Goal: Information Seeking & Learning: Learn about a topic

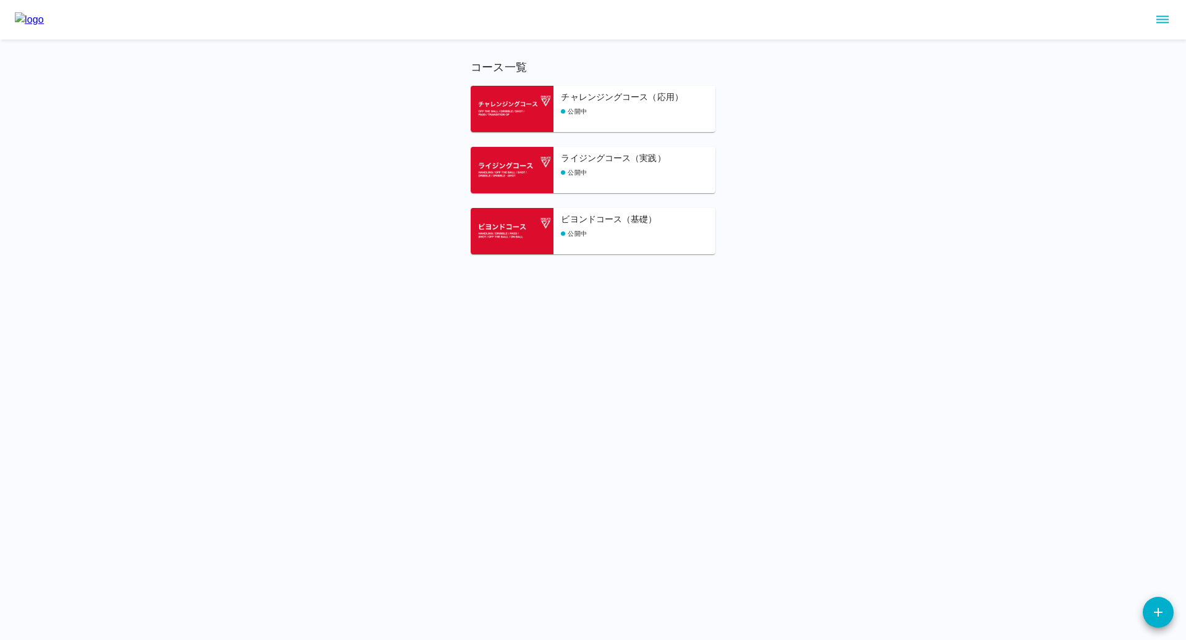
click at [600, 100] on h6 "チャレンジングコース（応用）" at bounding box center [638, 98] width 154 height 14
click at [603, 164] on h6 "ライジングコース（実践）" at bounding box center [638, 159] width 154 height 14
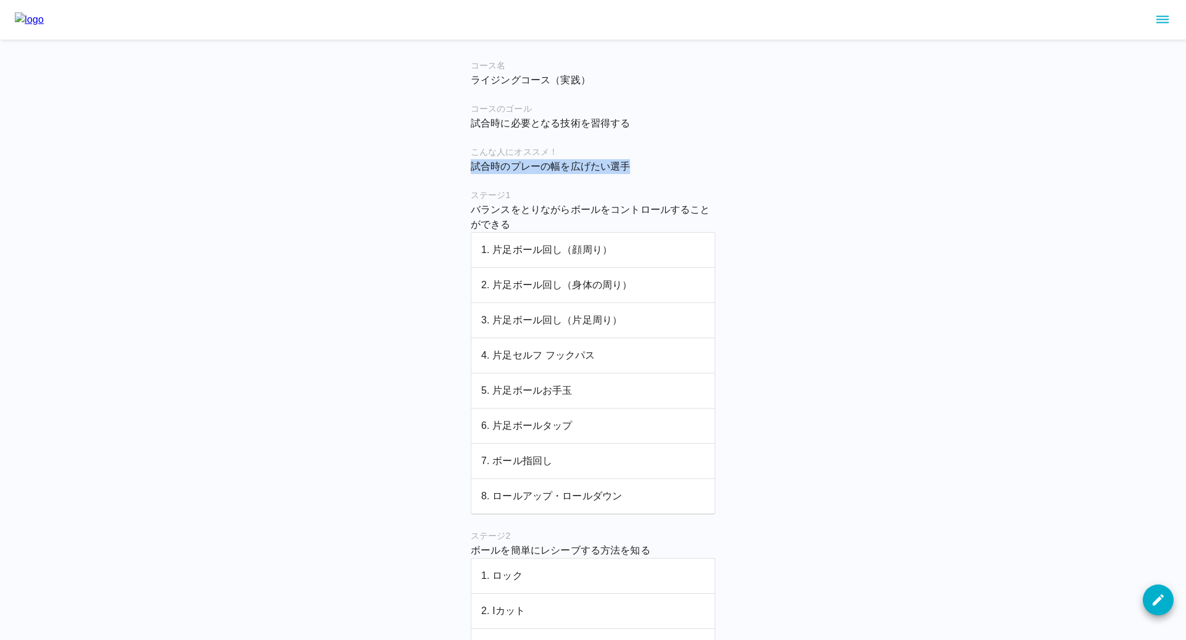
drag, startPoint x: 474, startPoint y: 172, endPoint x: 614, endPoint y: 178, distance: 140.9
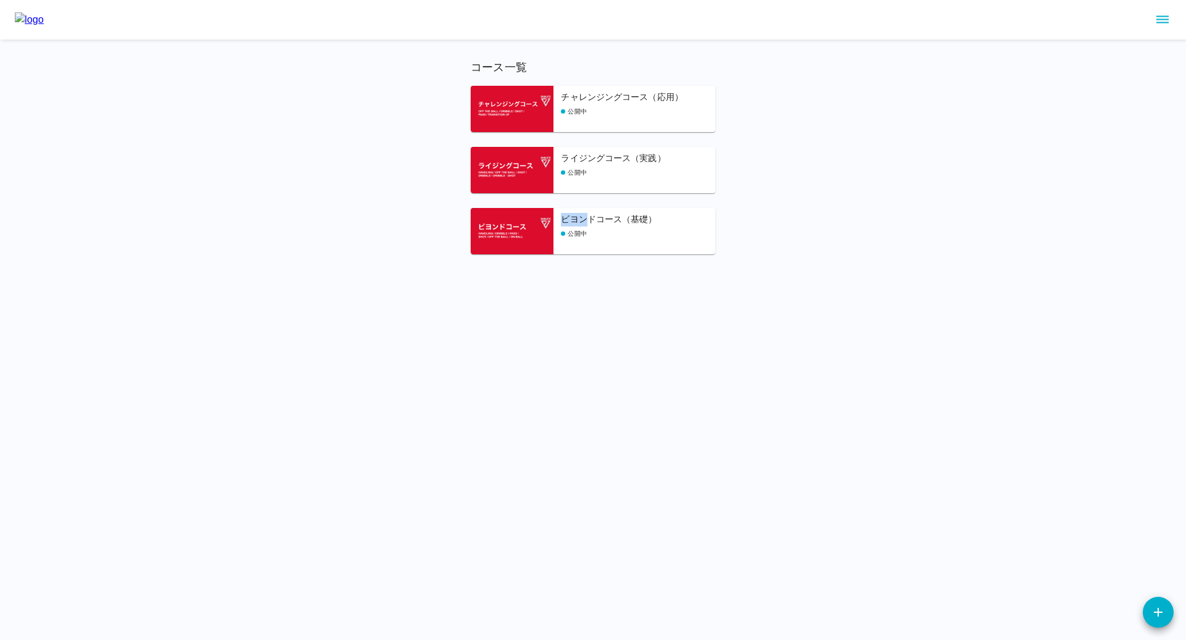
click at [590, 213] on h6 "ビヨンドコース（基礎）" at bounding box center [638, 220] width 154 height 14
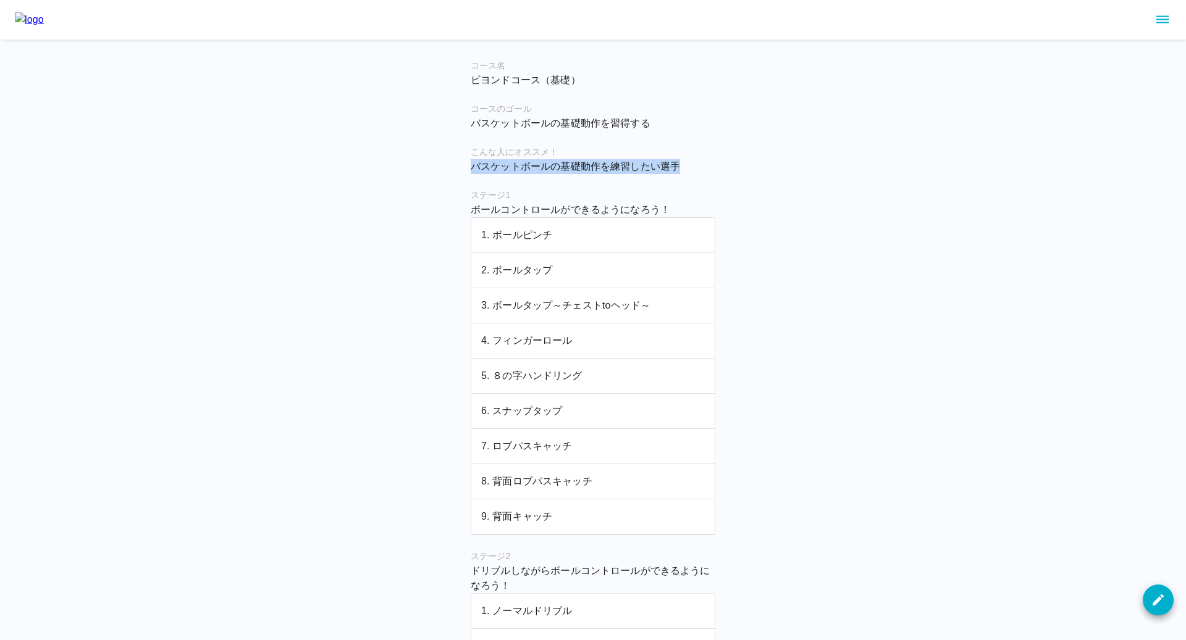
drag, startPoint x: 468, startPoint y: 167, endPoint x: 693, endPoint y: 159, distance: 225.5
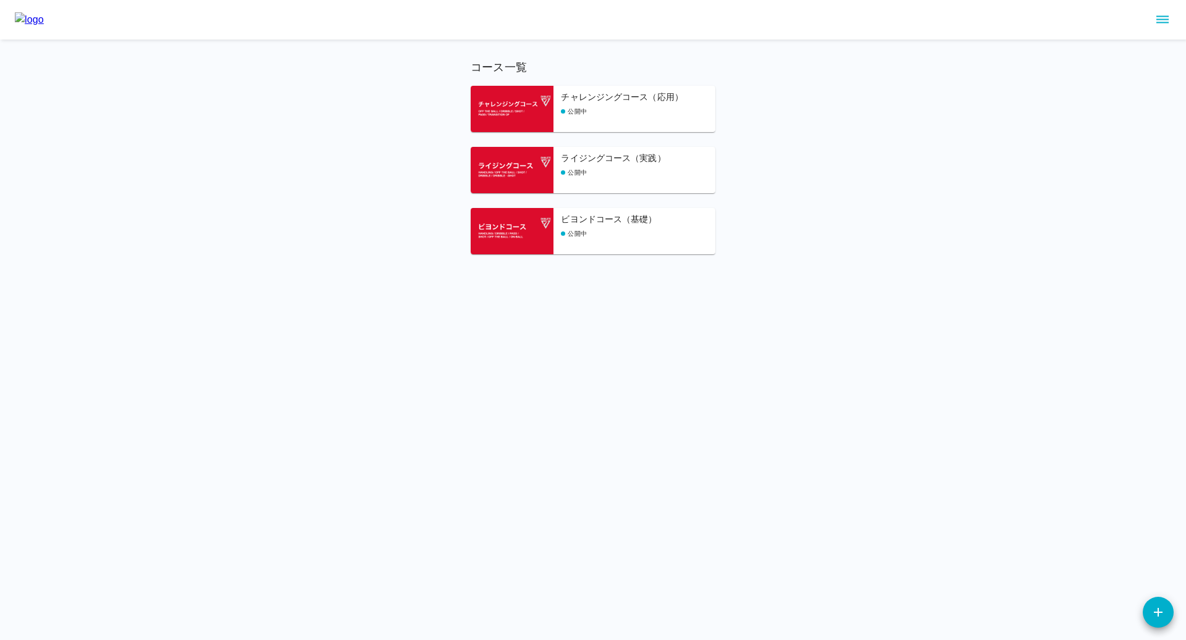
click at [509, 165] on img at bounding box center [512, 170] width 83 height 46
